Goal: Transaction & Acquisition: Purchase product/service

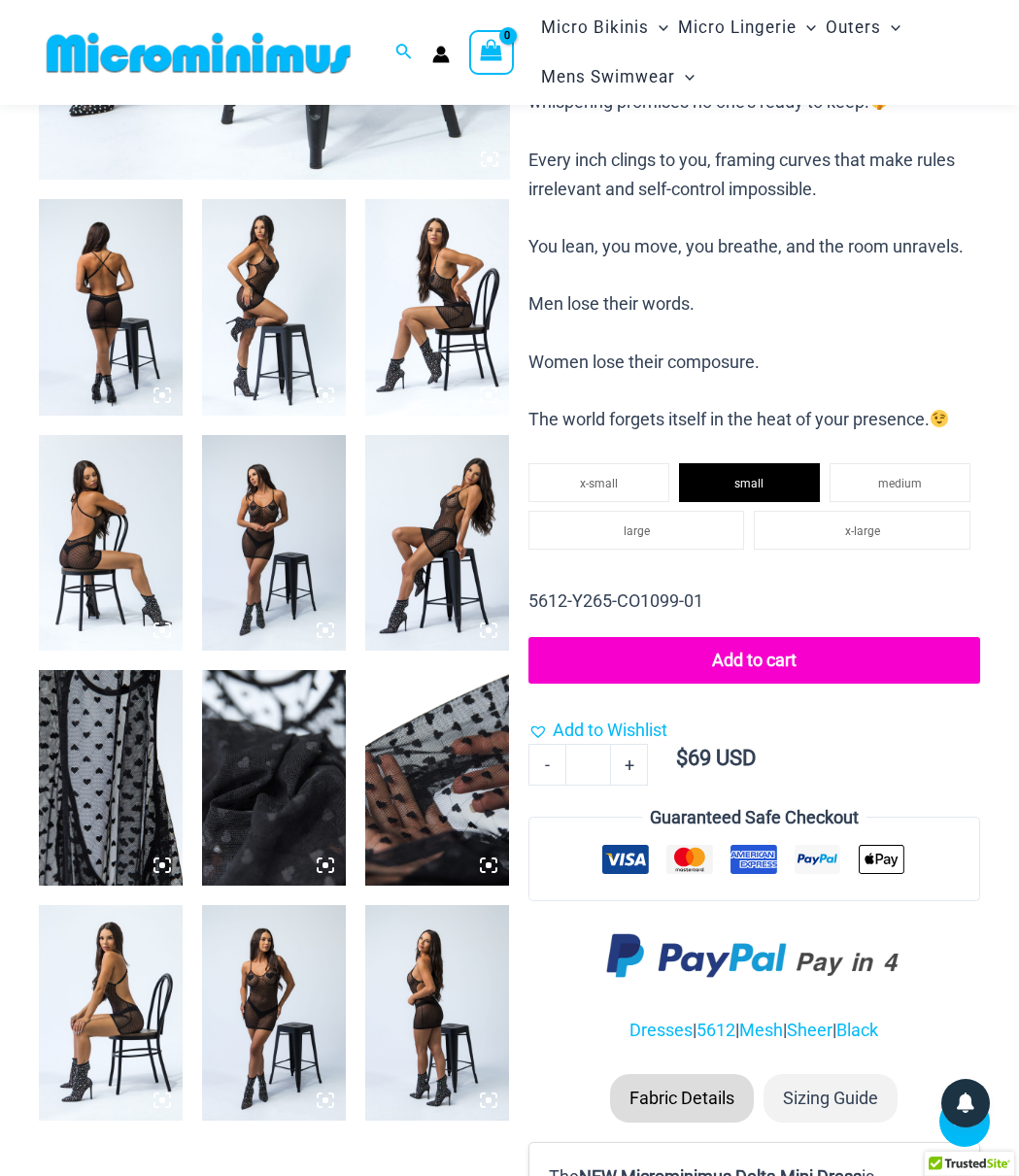
scroll to position [859, 0]
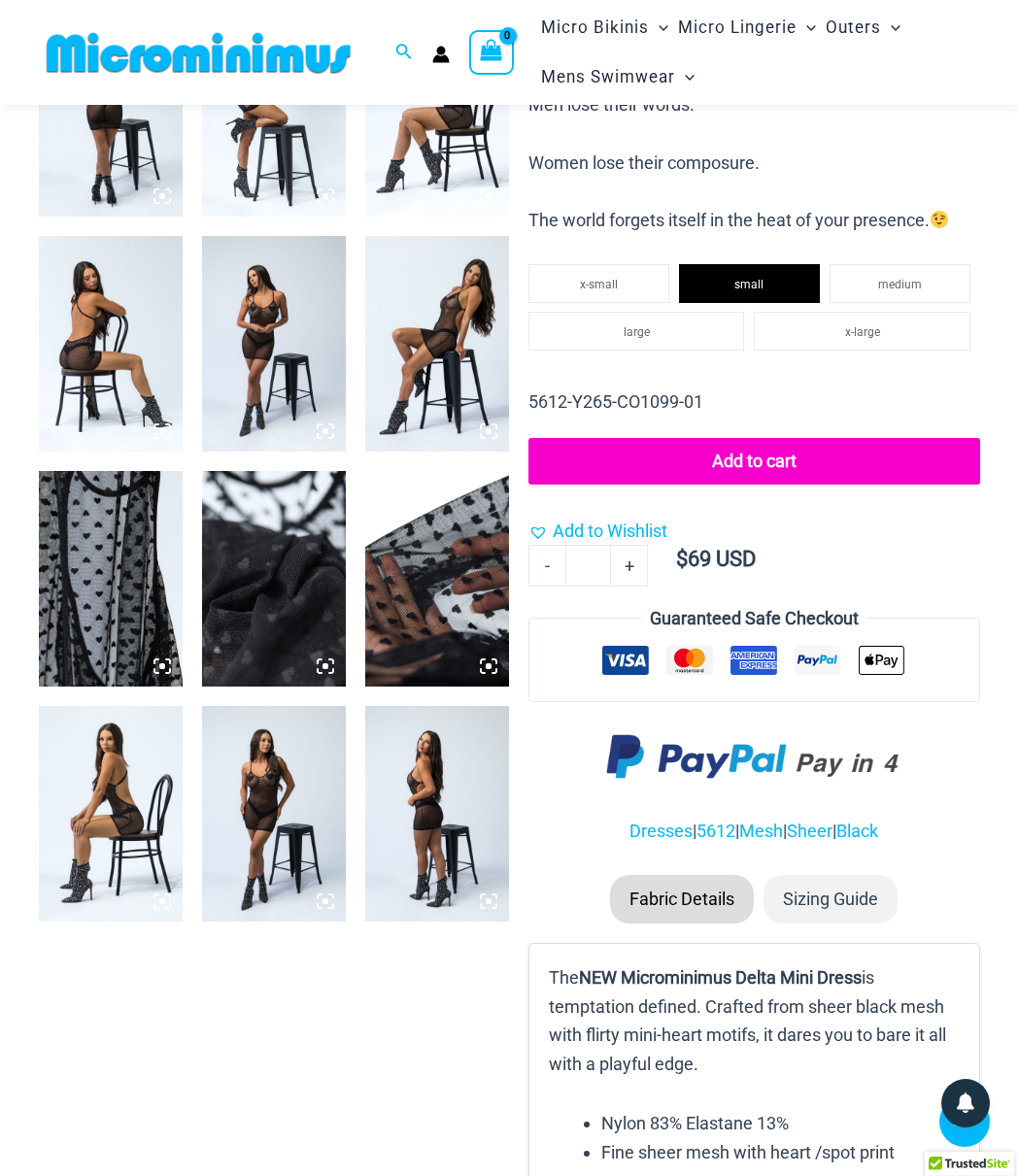
click at [312, 823] on img at bounding box center [273, 814] width 143 height 216
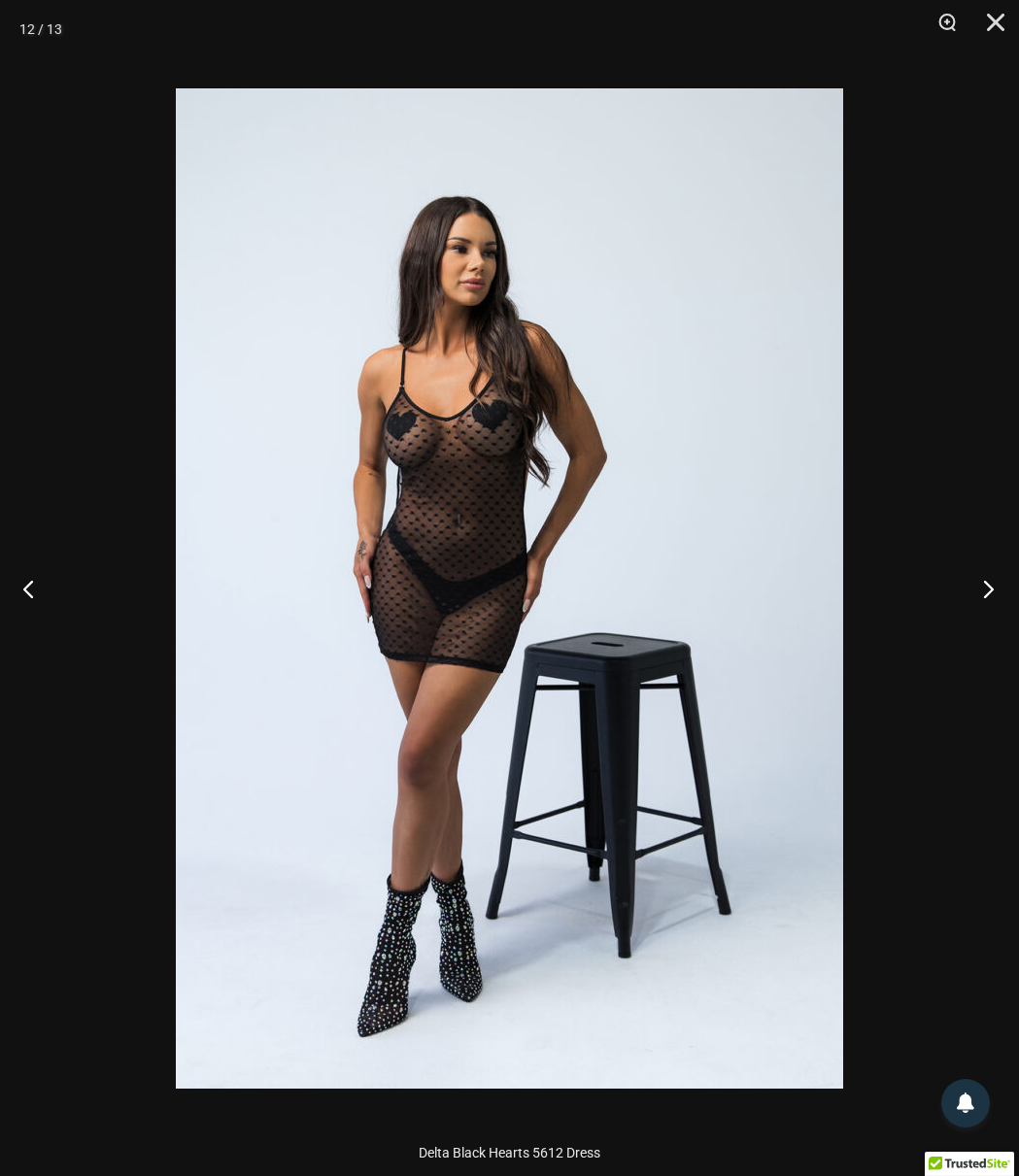
click at [995, 579] on button "Next" at bounding box center [982, 588] width 73 height 97
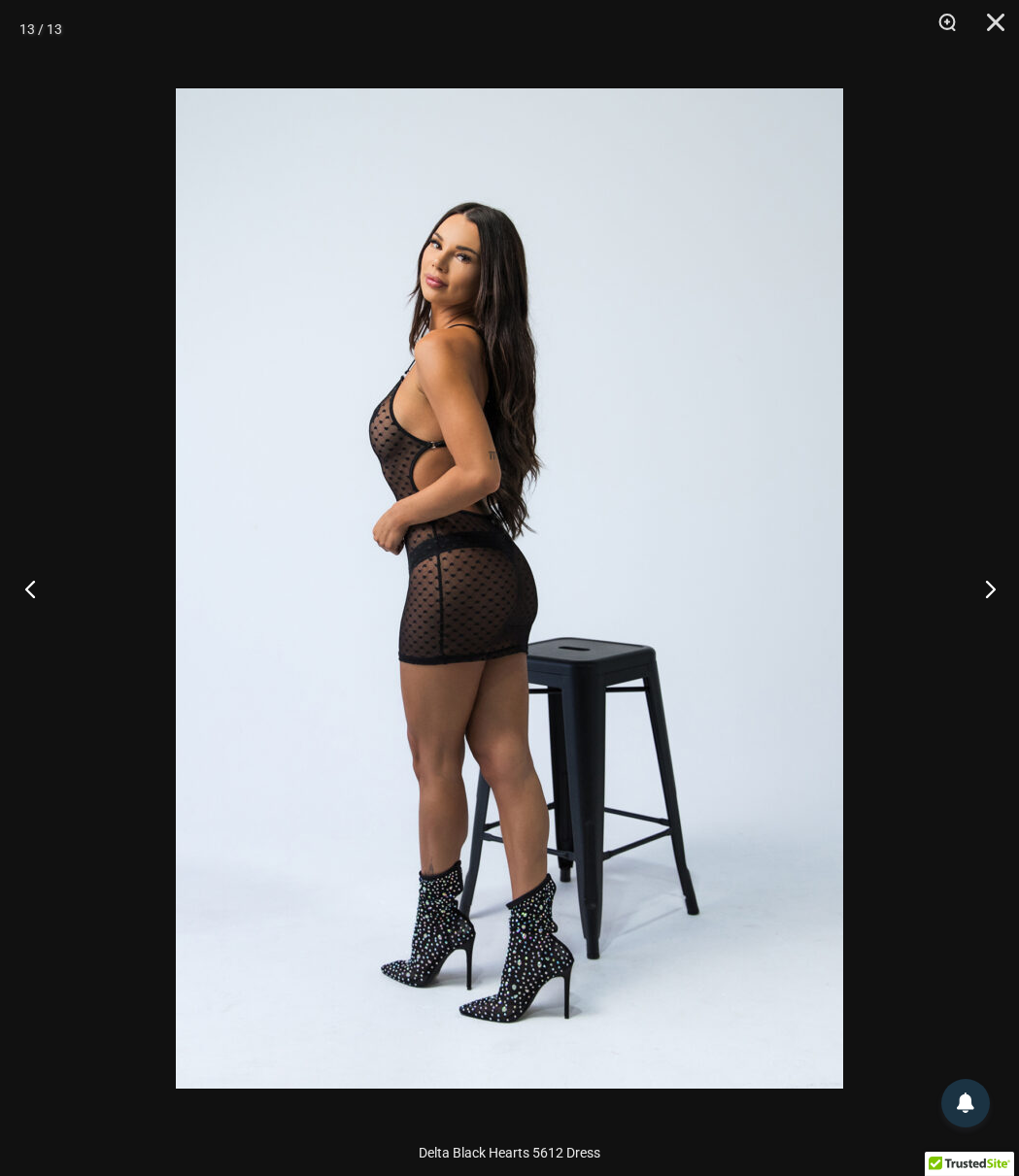
click at [53, 594] on button "Previous" at bounding box center [37, 588] width 73 height 97
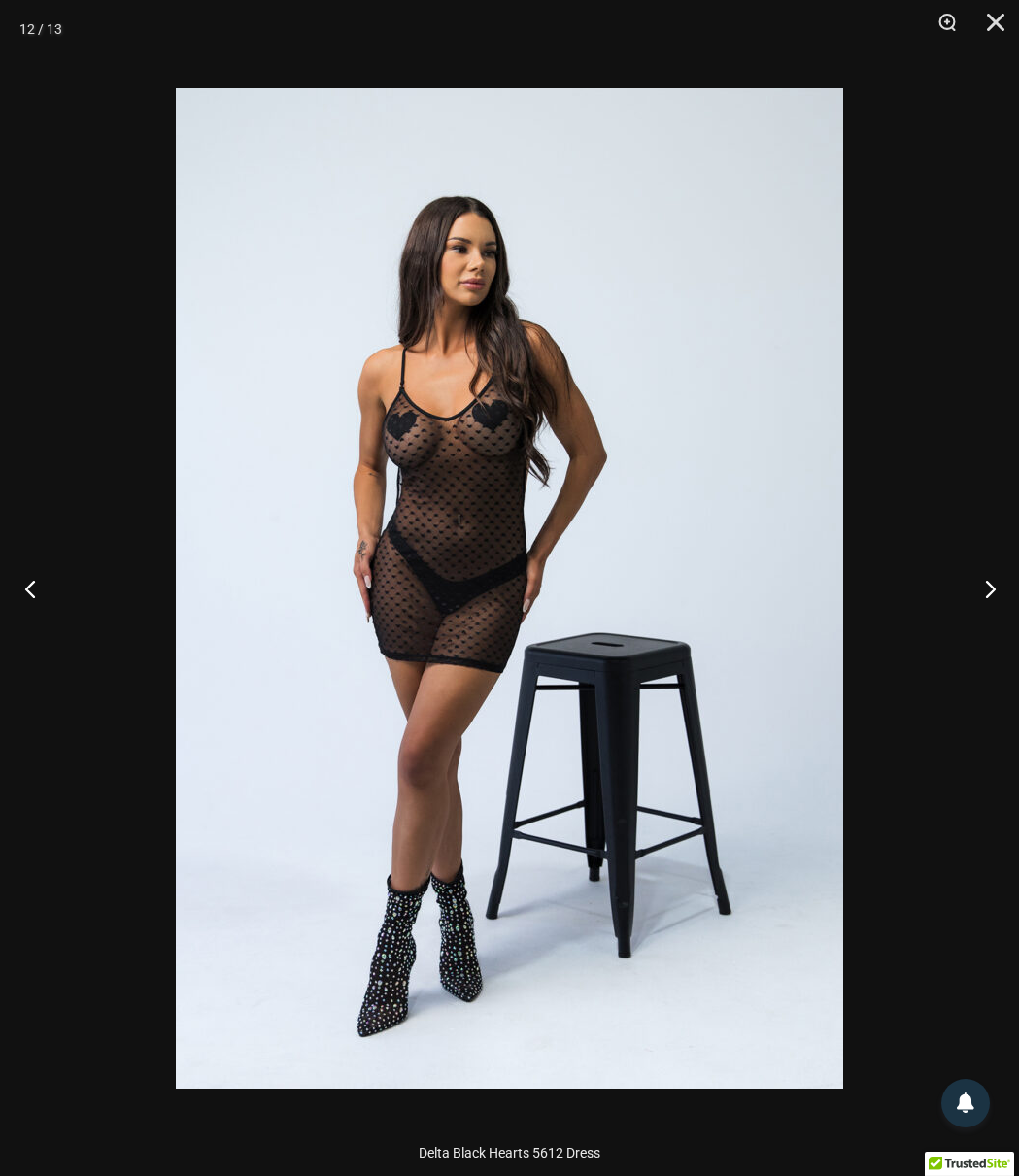
click at [49, 594] on button "Previous" at bounding box center [37, 588] width 73 height 97
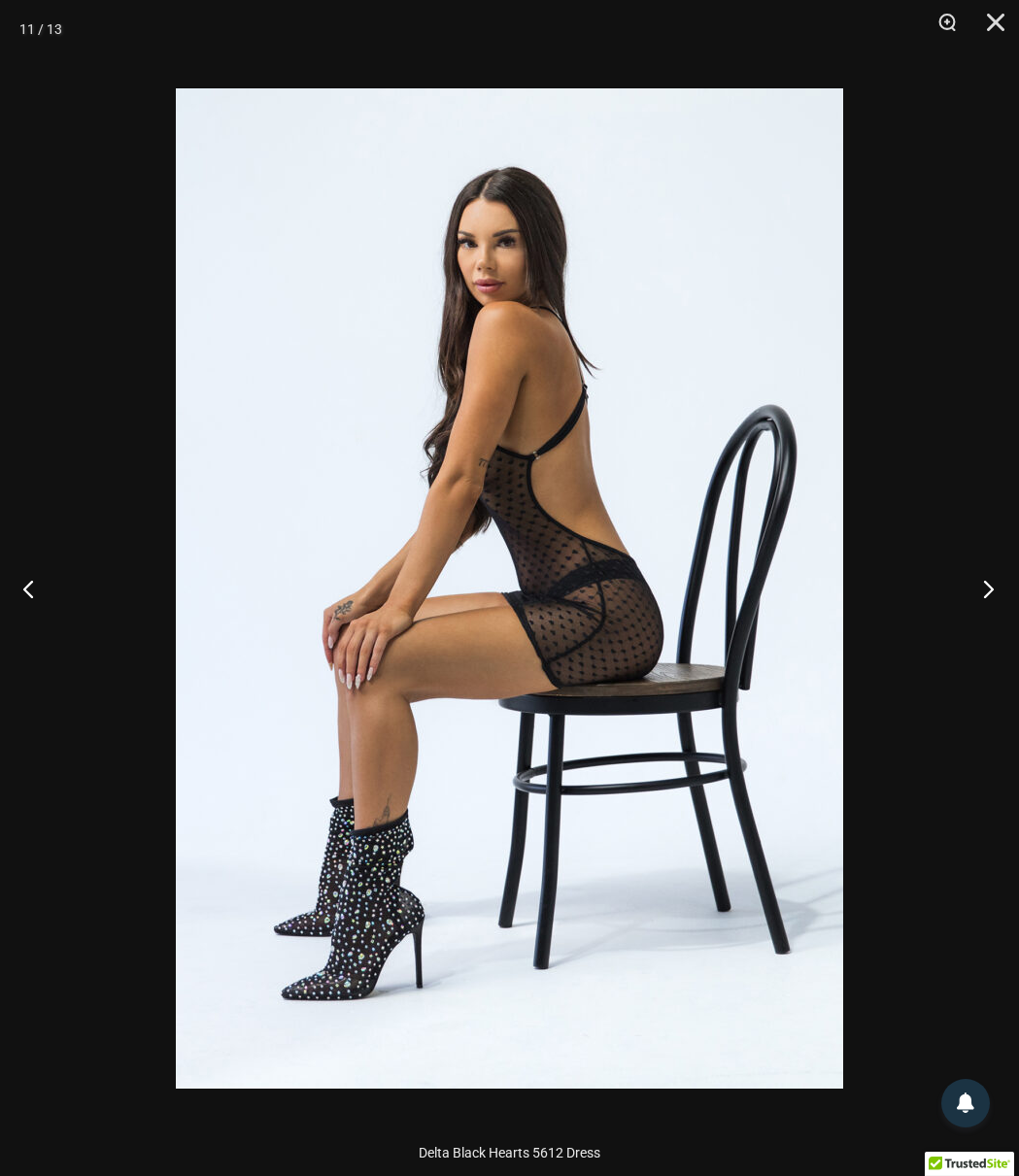
click at [972, 589] on button "Next" at bounding box center [982, 588] width 73 height 97
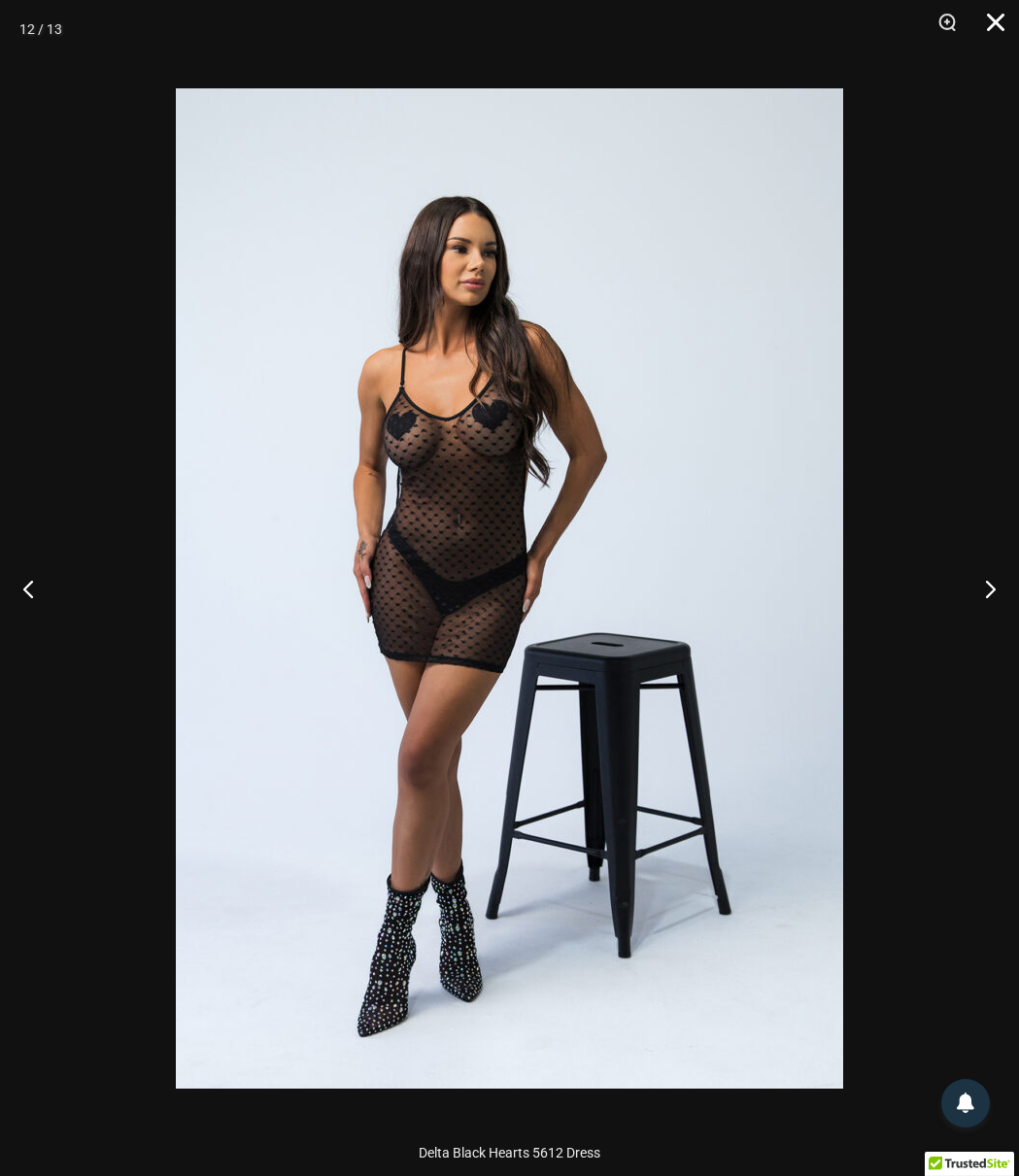
click at [992, 22] on button "Close" at bounding box center [988, 29] width 48 height 58
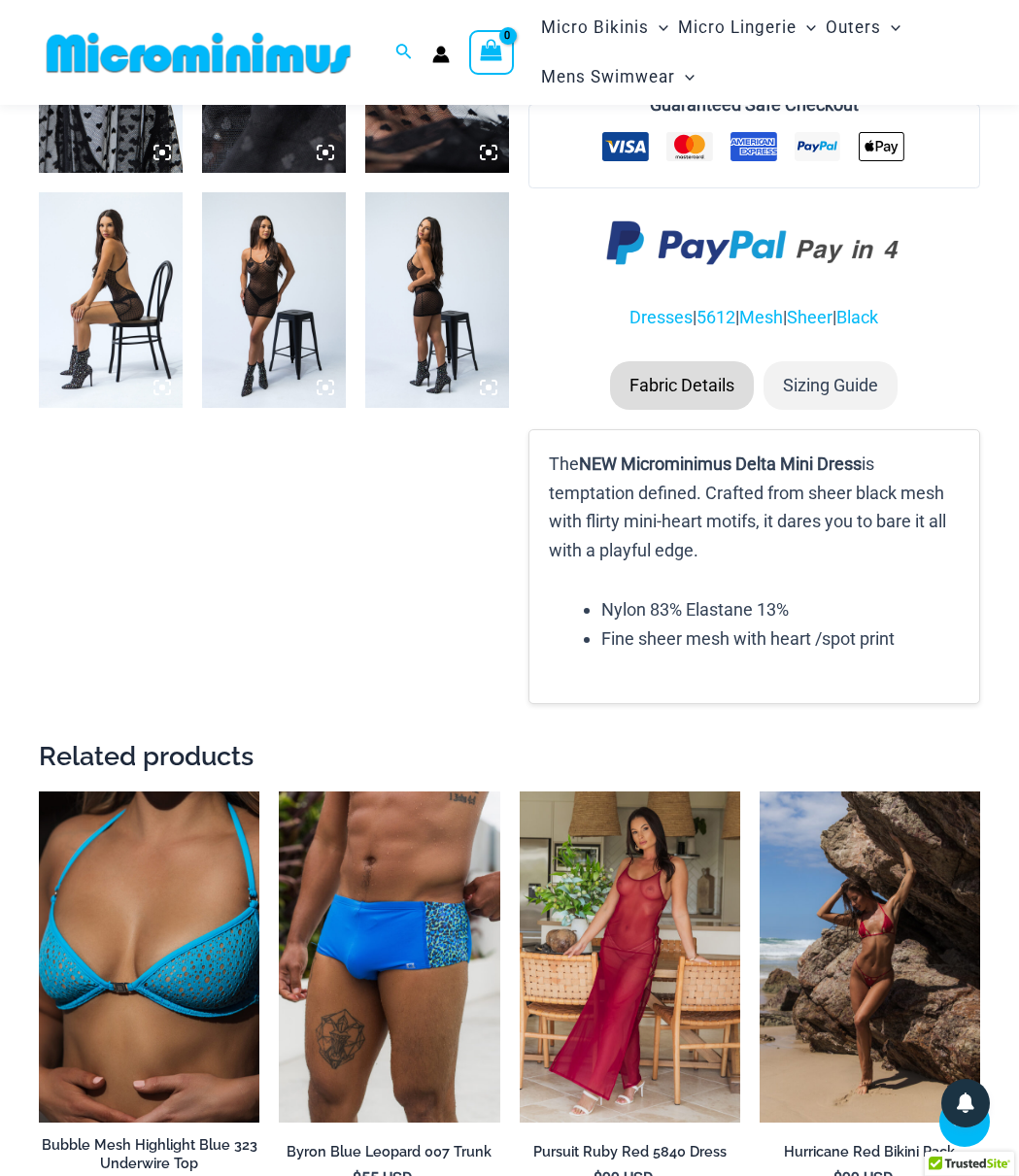
scroll to position [1538, 0]
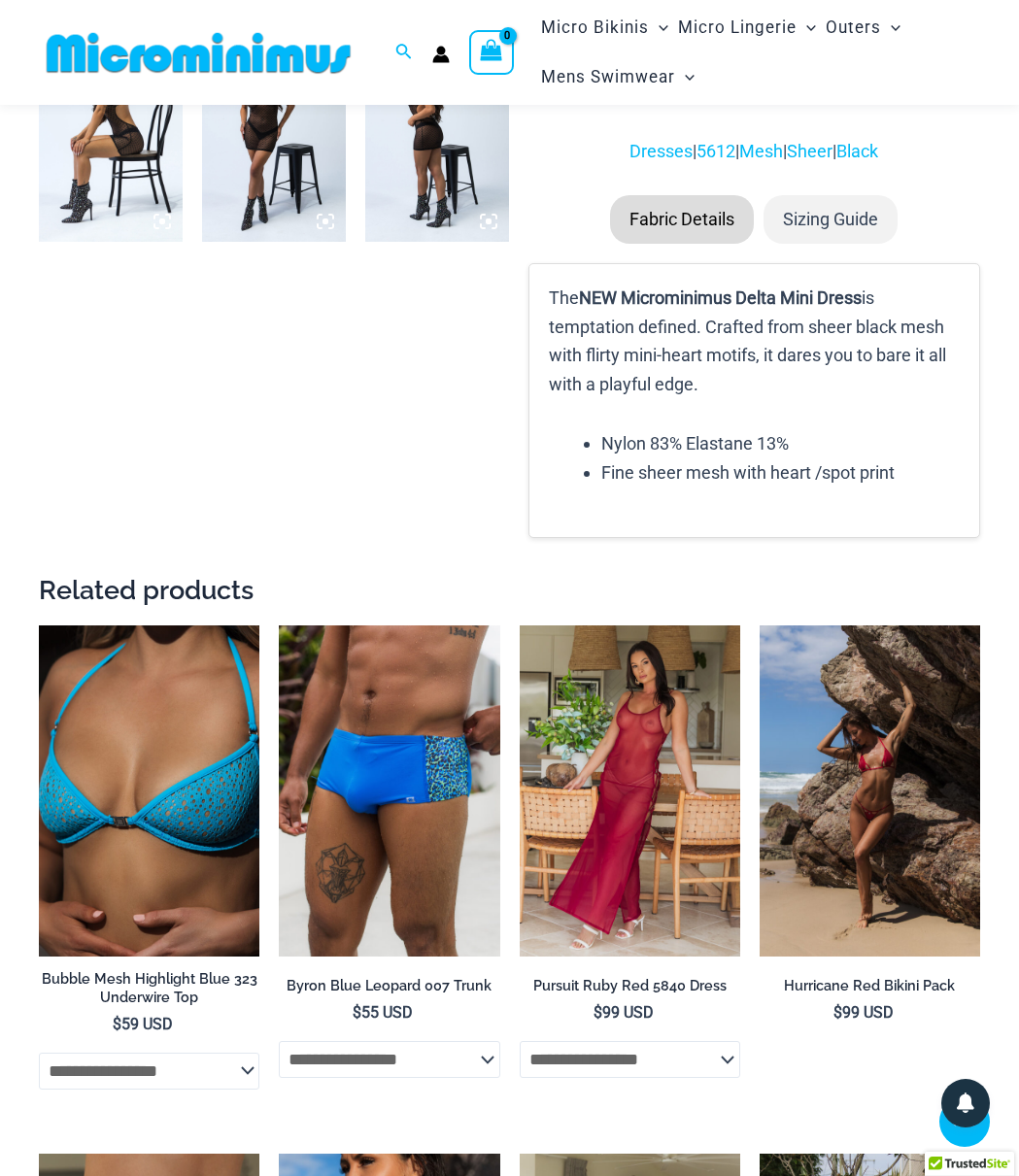
click at [499, 511] on section "**********" at bounding box center [509, 932] width 941 height 4671
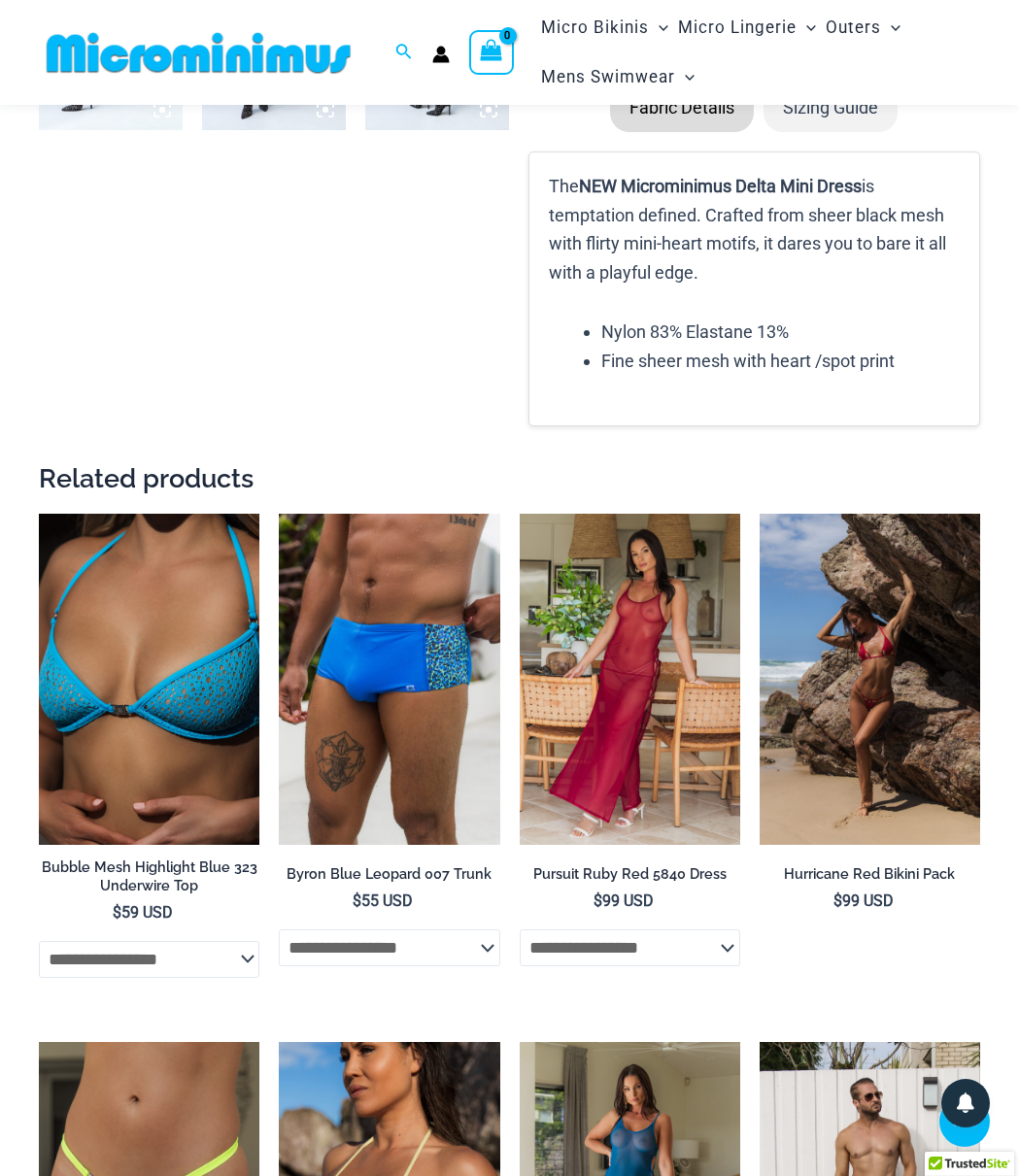
scroll to position [1926, 0]
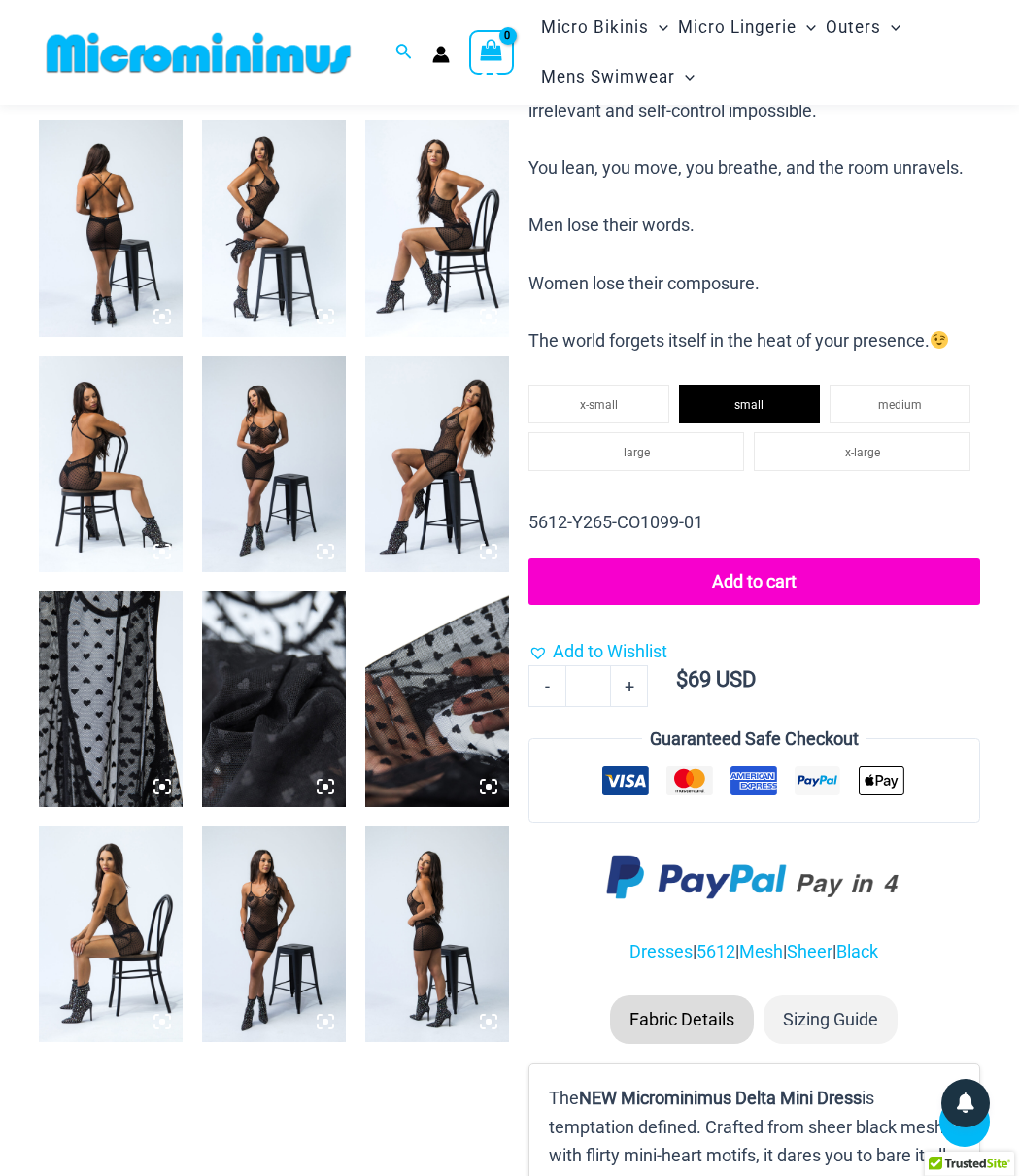
scroll to position [567, 0]
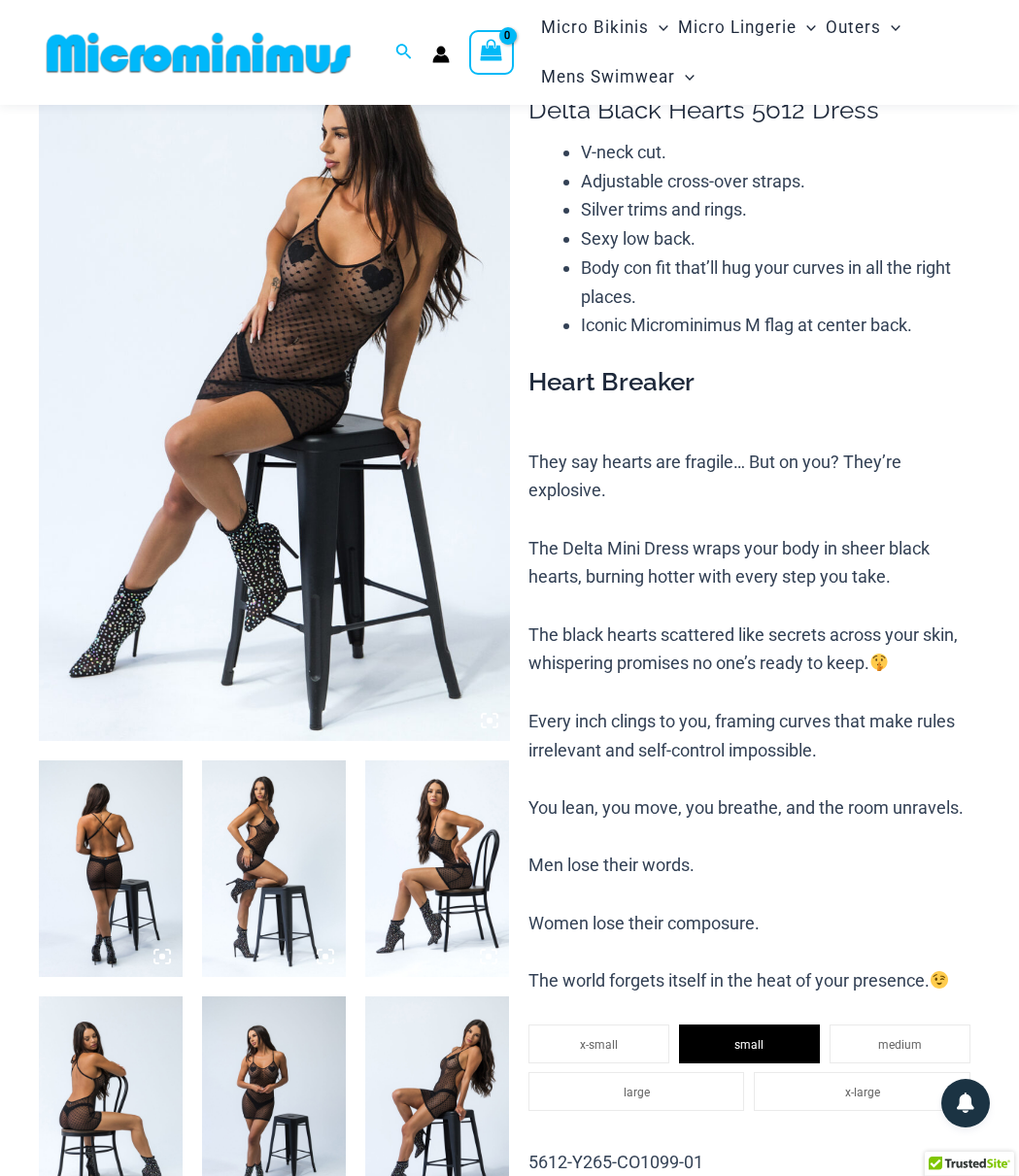
scroll to position [97, 0]
click at [689, 563] on p "They say hearts are fragile… But on you? They’re explosive. The Delta Mini Dres…" at bounding box center [754, 722] width 451 height 548
